Goal: Navigation & Orientation: Find specific page/section

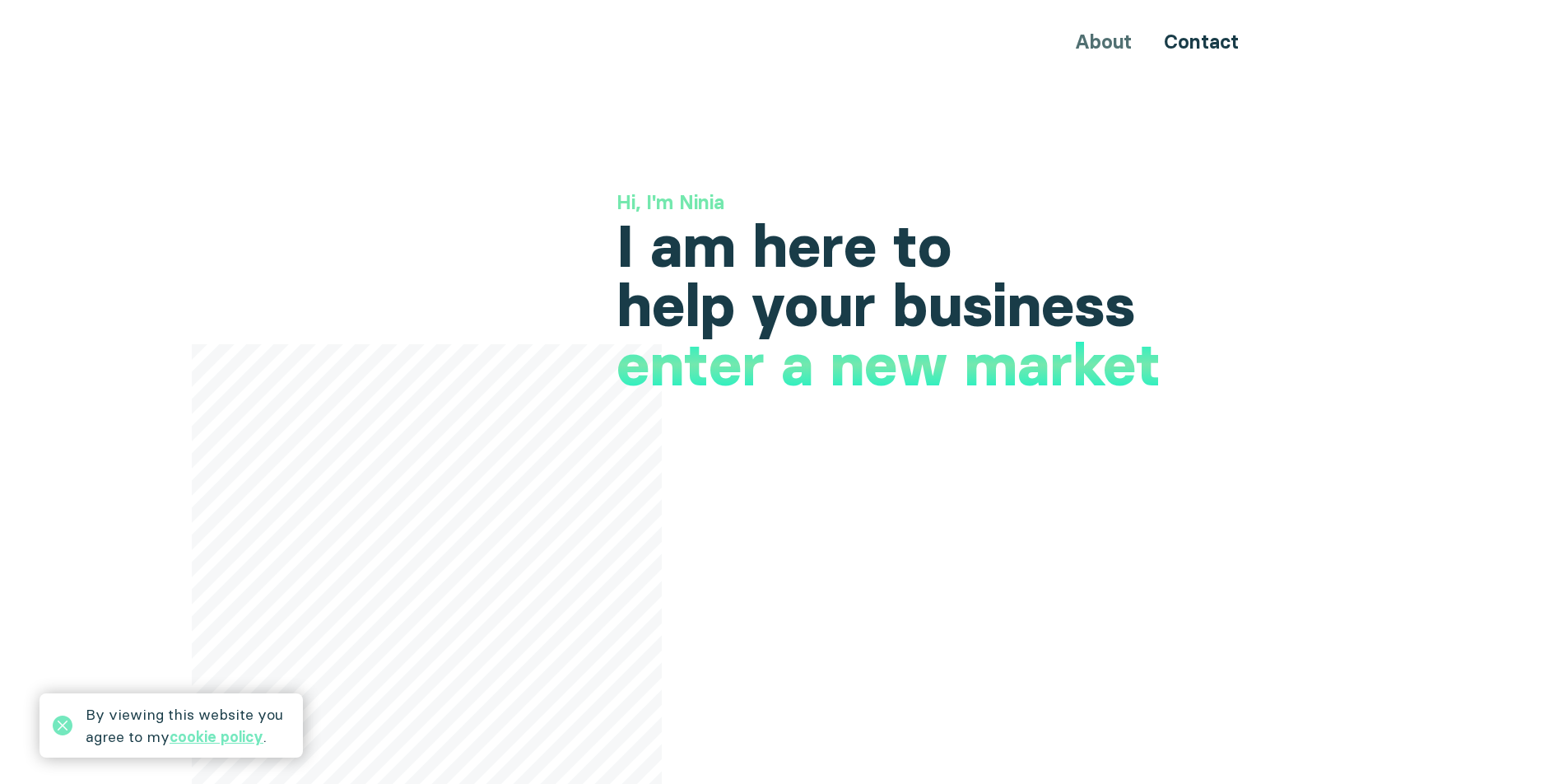
click at [1163, 211] on h3 "Hi, I'm Ninia" at bounding box center [940, 202] width 649 height 28
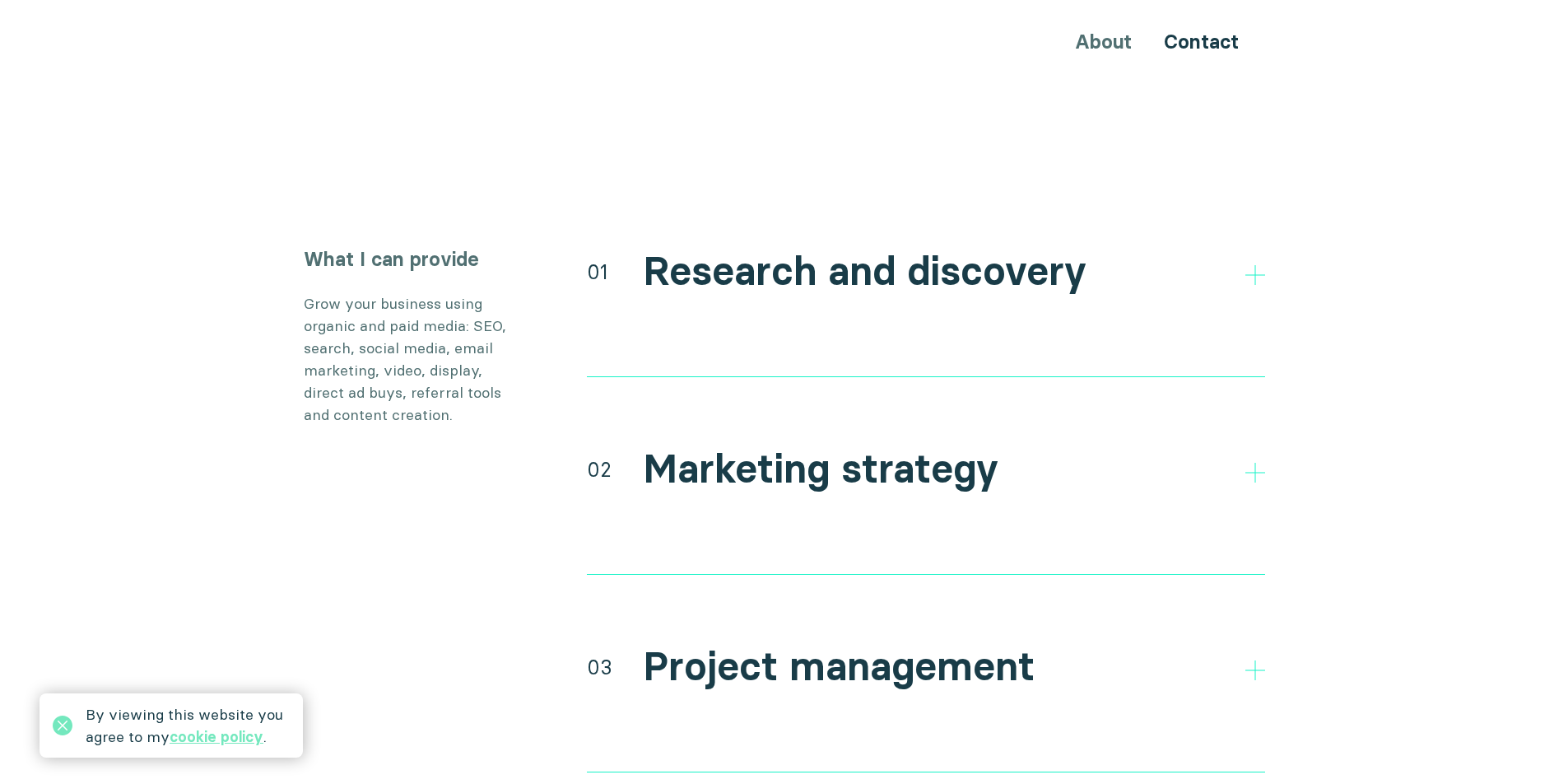
scroll to position [3146, 0]
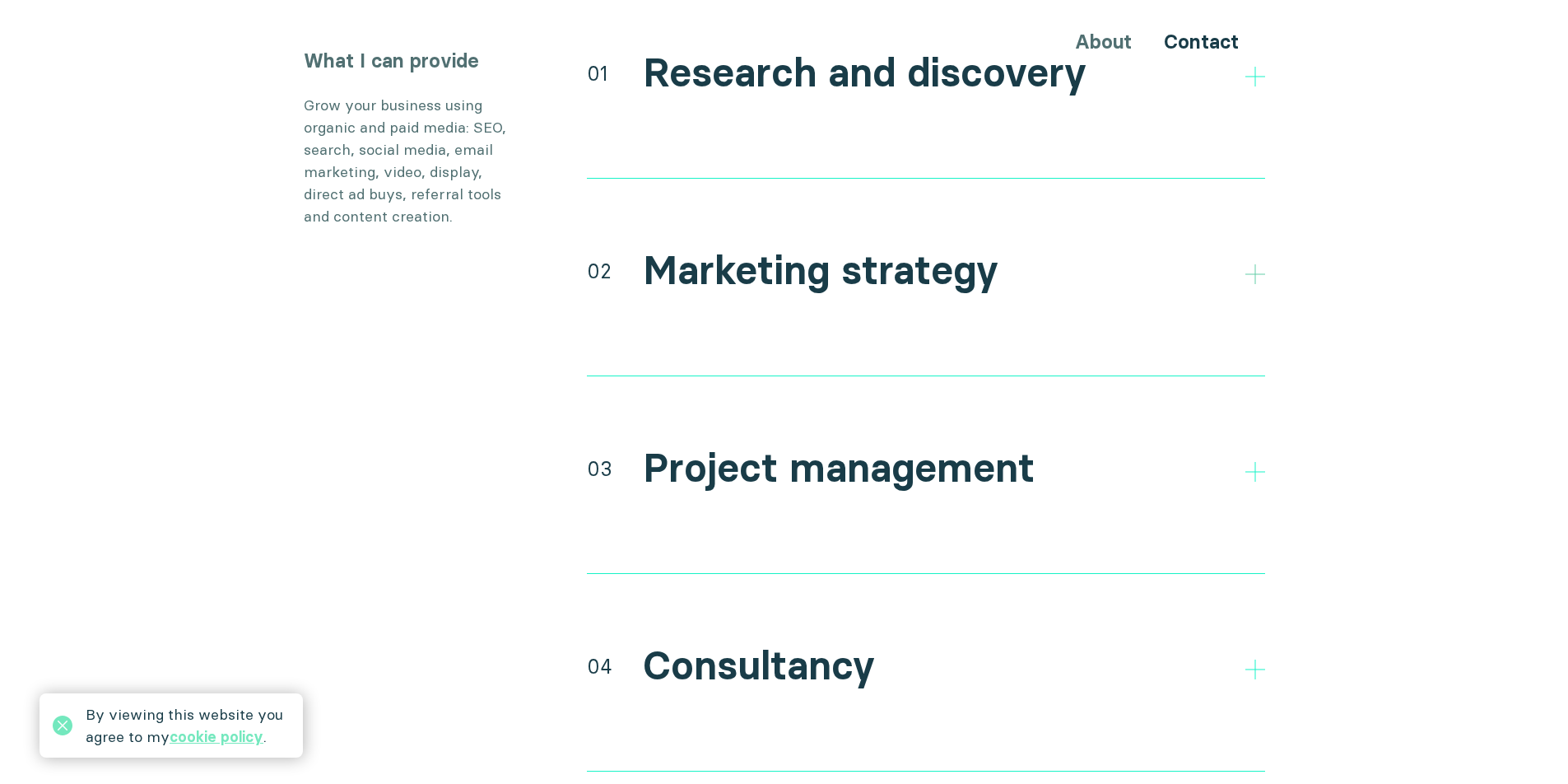
click at [1257, 264] on icon at bounding box center [1255, 274] width 20 height 20
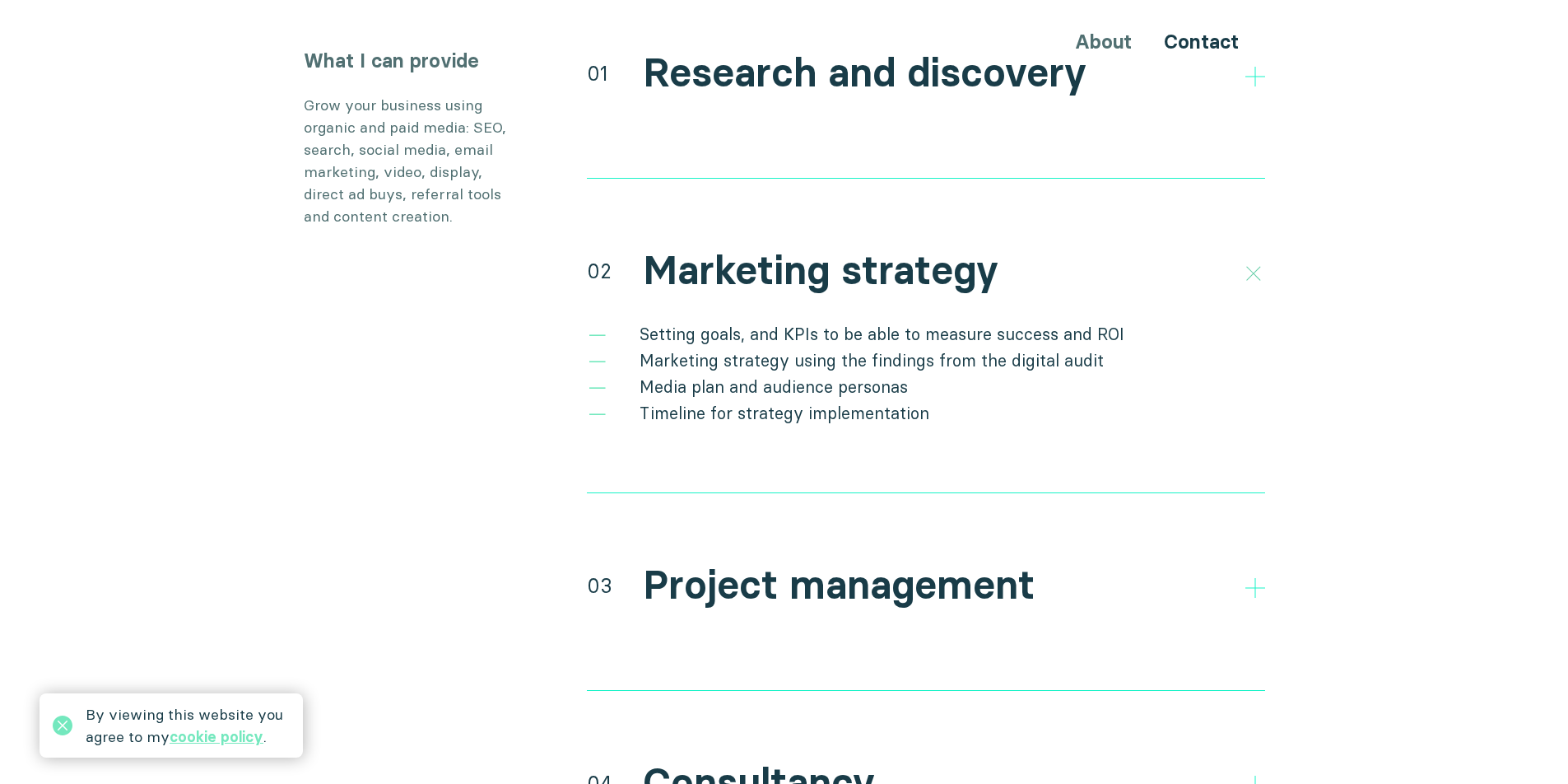
click at [1257, 259] on icon at bounding box center [1253, 273] width 28 height 28
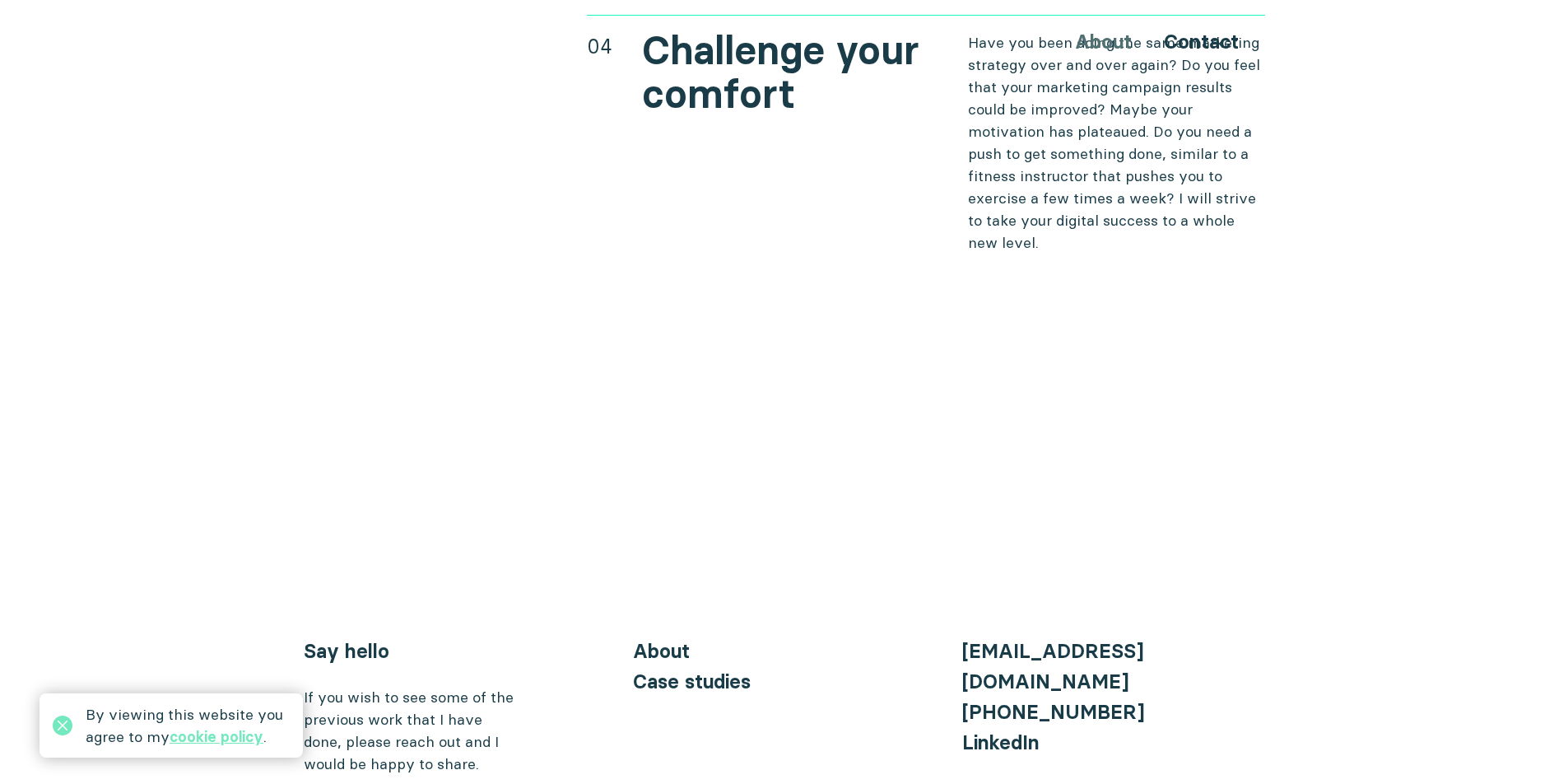
scroll to position [6758, 0]
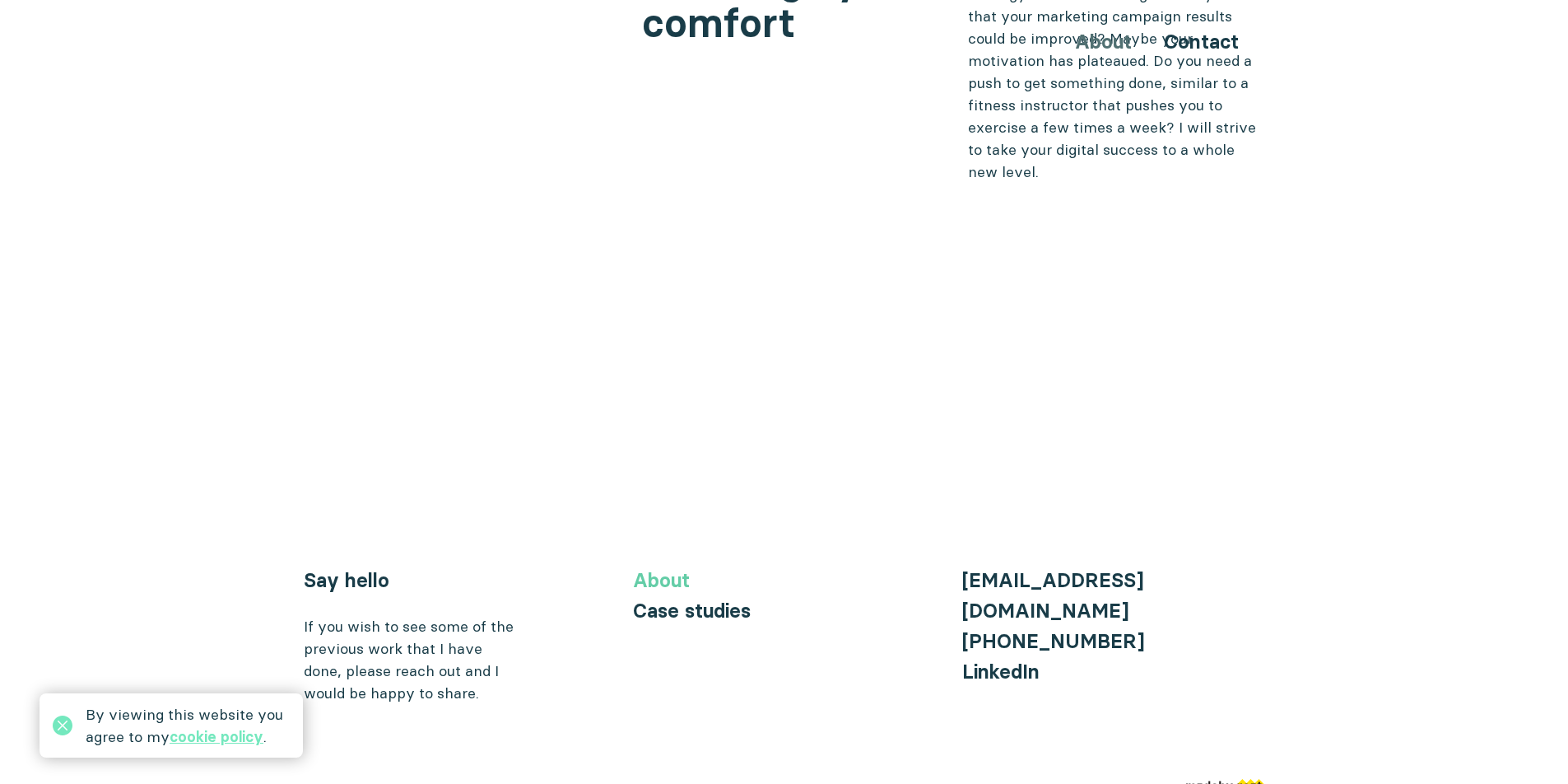
click at [674, 568] on link "About" at bounding box center [662, 580] width 57 height 24
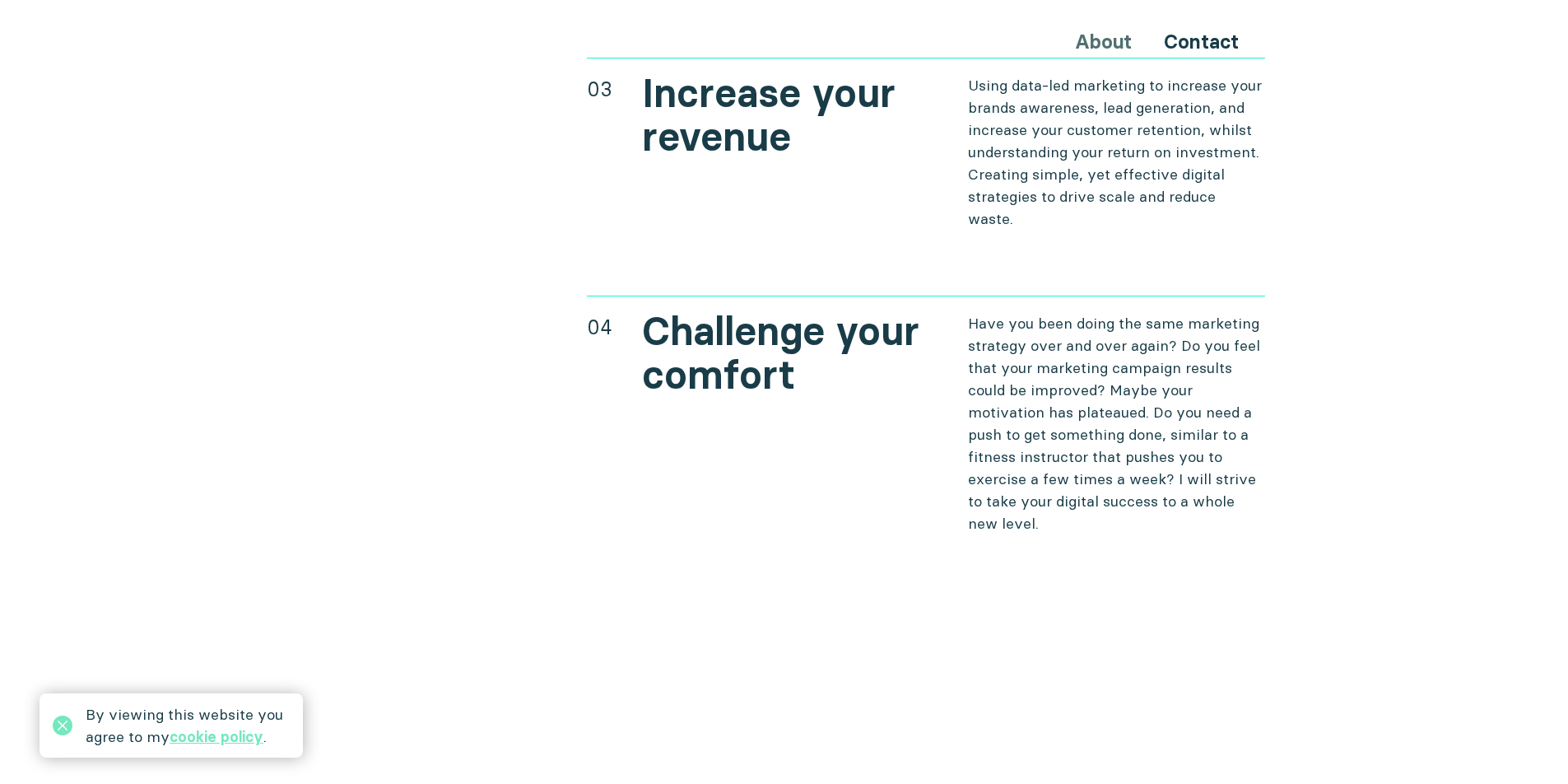
scroll to position [6758, 0]
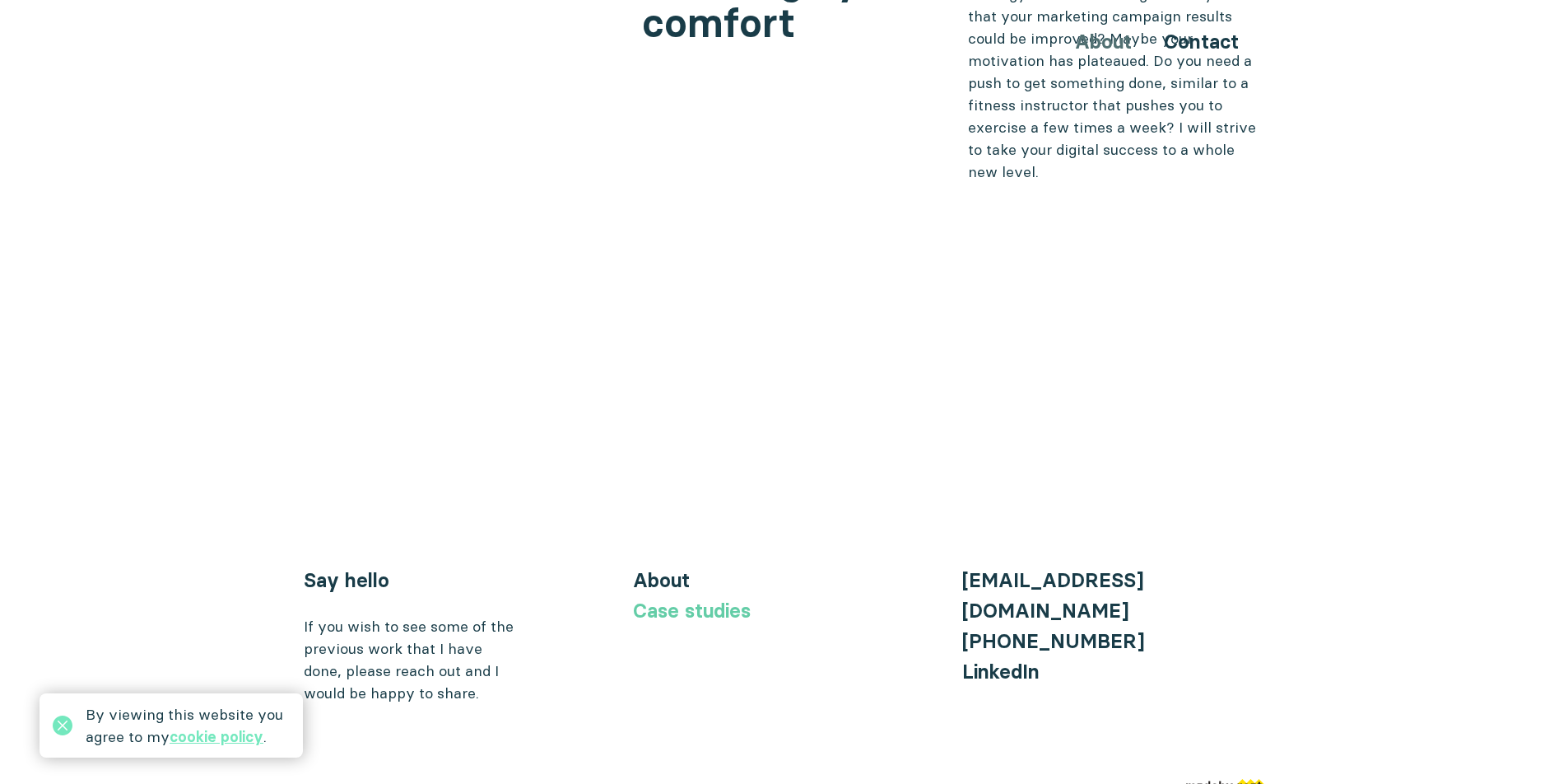
click at [694, 599] on link "Case studies" at bounding box center [692, 611] width 117 height 24
click at [682, 599] on link "Case studies" at bounding box center [692, 611] width 117 height 24
click at [687, 599] on link "Case studies" at bounding box center [692, 611] width 117 height 24
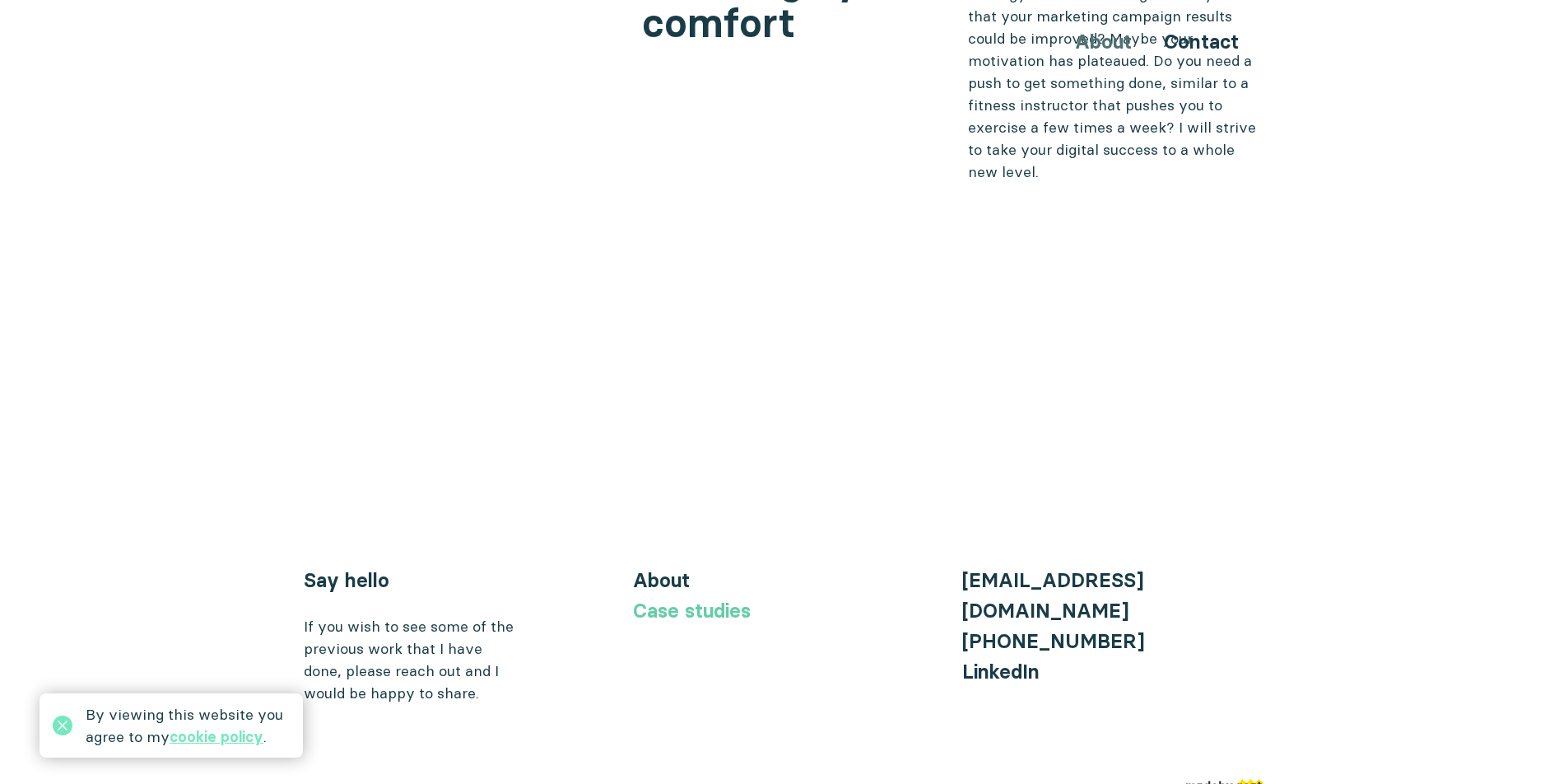
click at [687, 599] on link "Case studies" at bounding box center [692, 611] width 117 height 24
